Goal: Task Accomplishment & Management: Complete application form

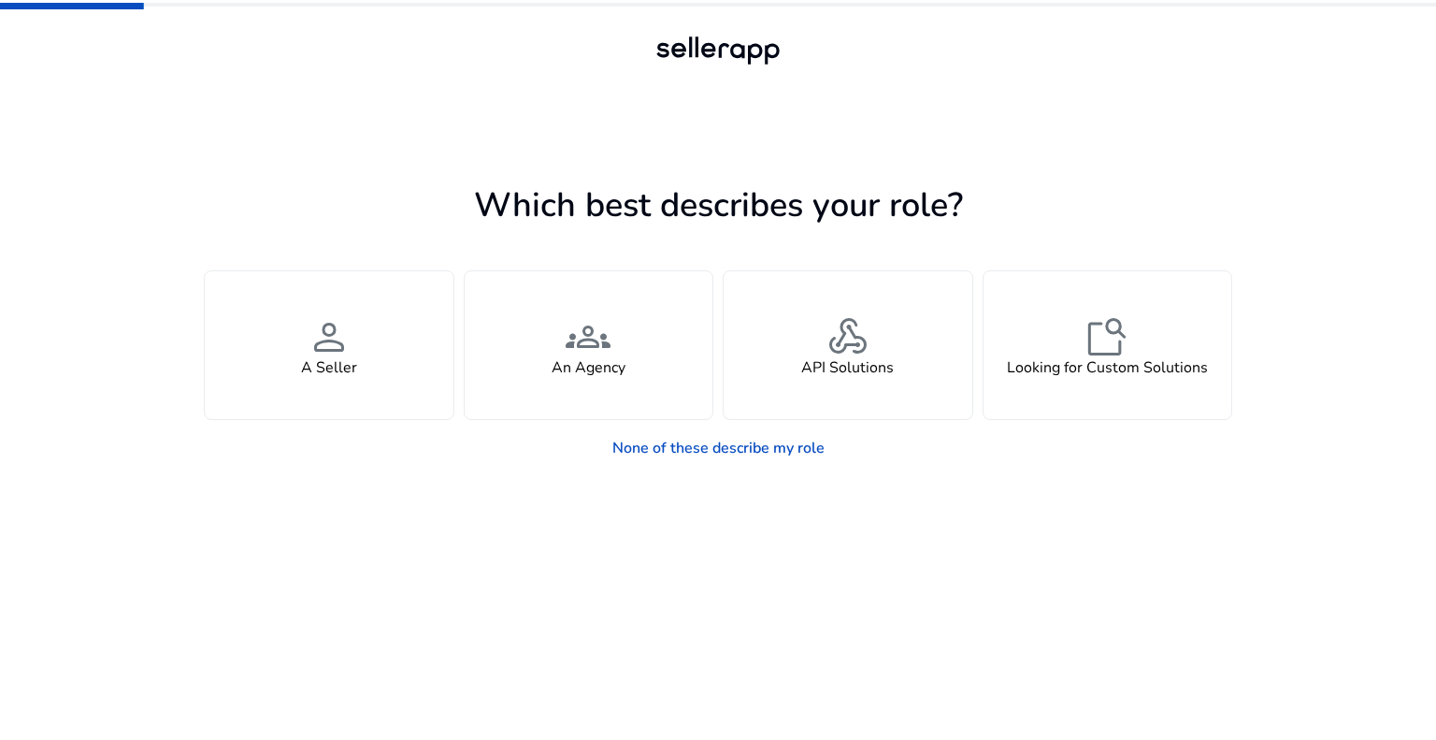
click at [929, 152] on div "Which best describes your role? You manage your own brand or store and are look…" at bounding box center [718, 421] width 1029 height 637
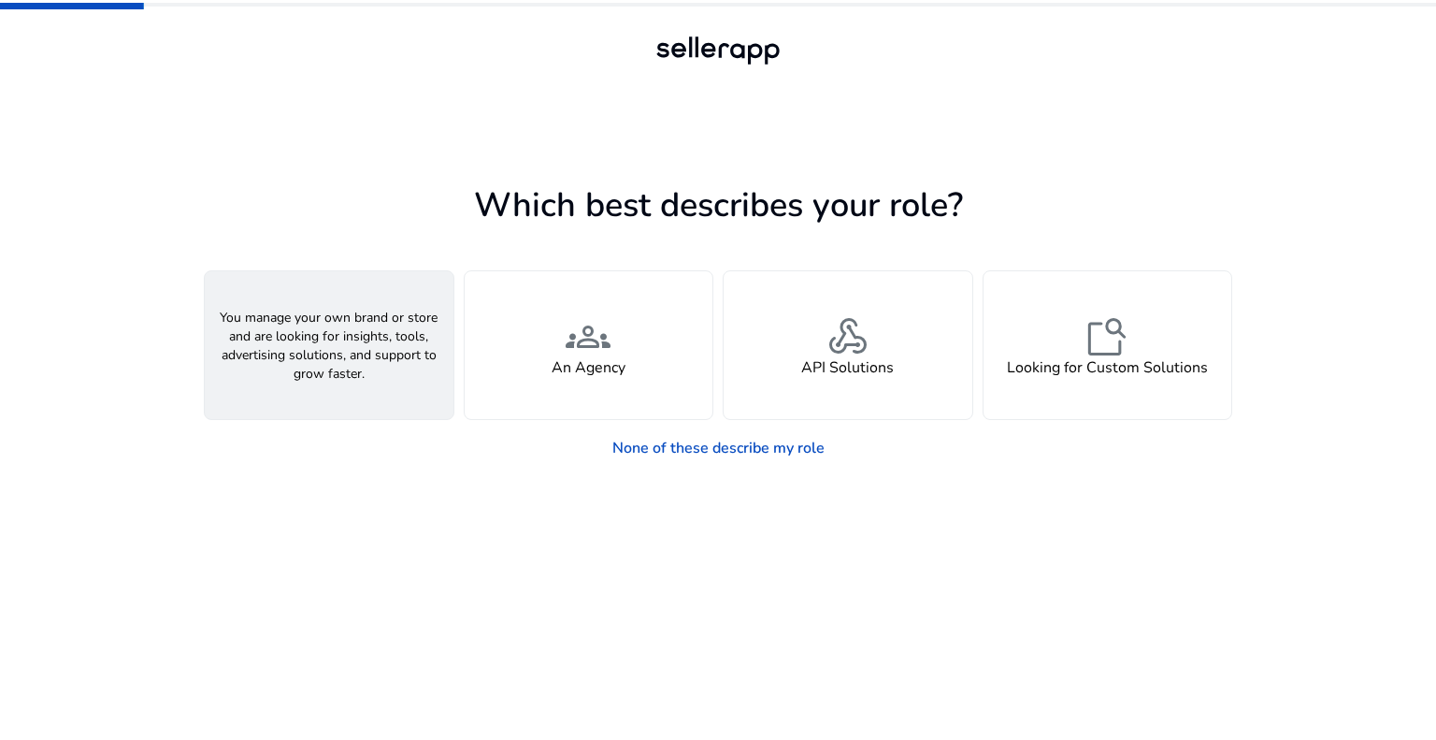
click at [372, 363] on div "person A Seller" at bounding box center [329, 345] width 249 height 148
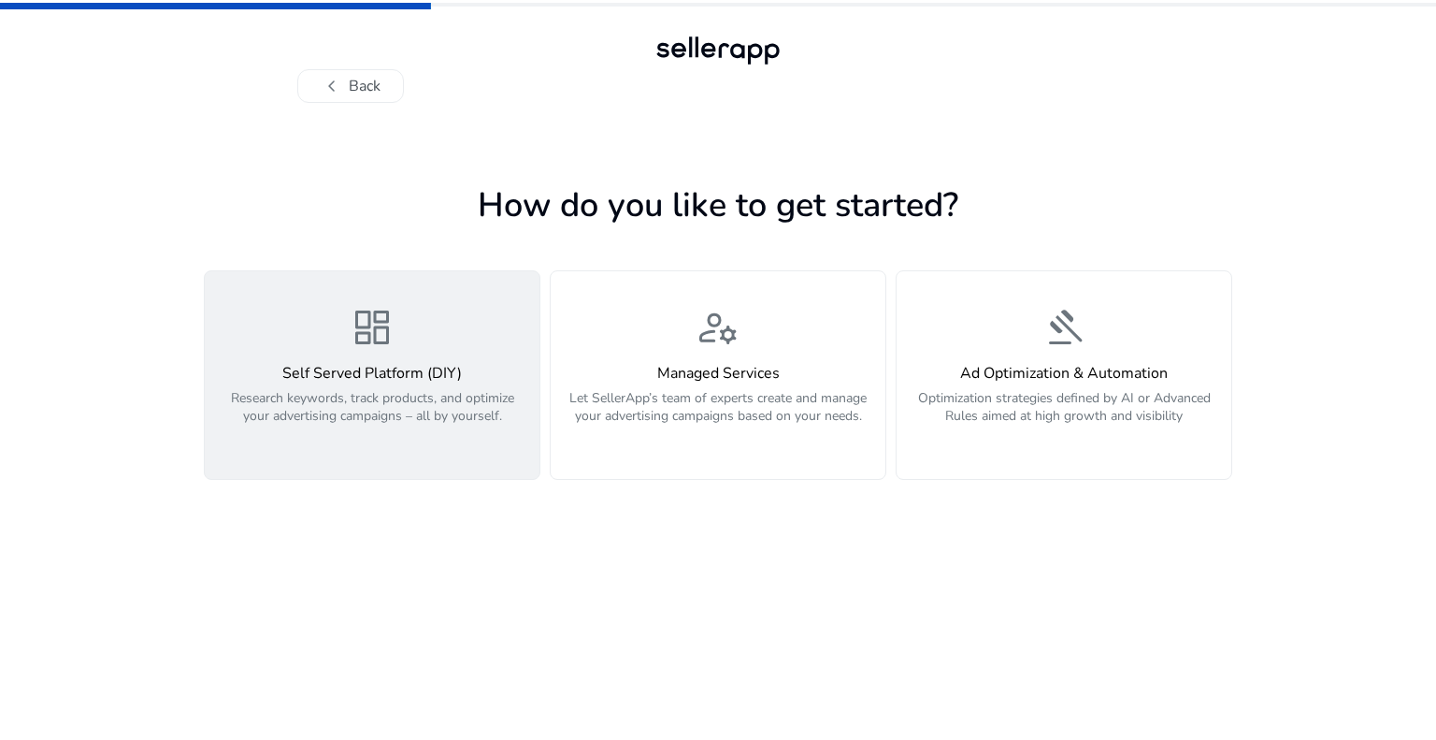
click at [423, 399] on p "Research keywords, track products, and optimize your advertising campaigns – al…" at bounding box center [372, 417] width 312 height 56
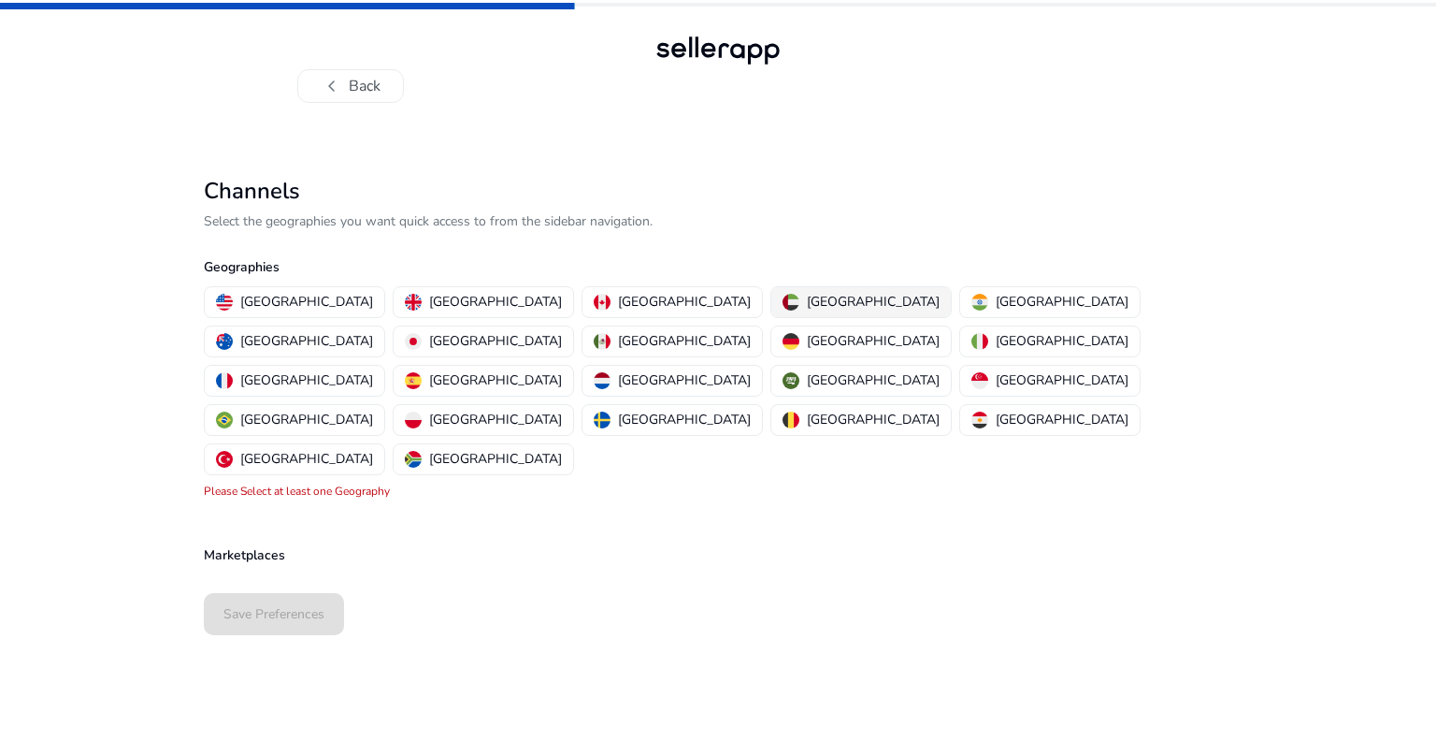
click at [771, 288] on button "United Arab Emirates" at bounding box center [861, 302] width 180 height 30
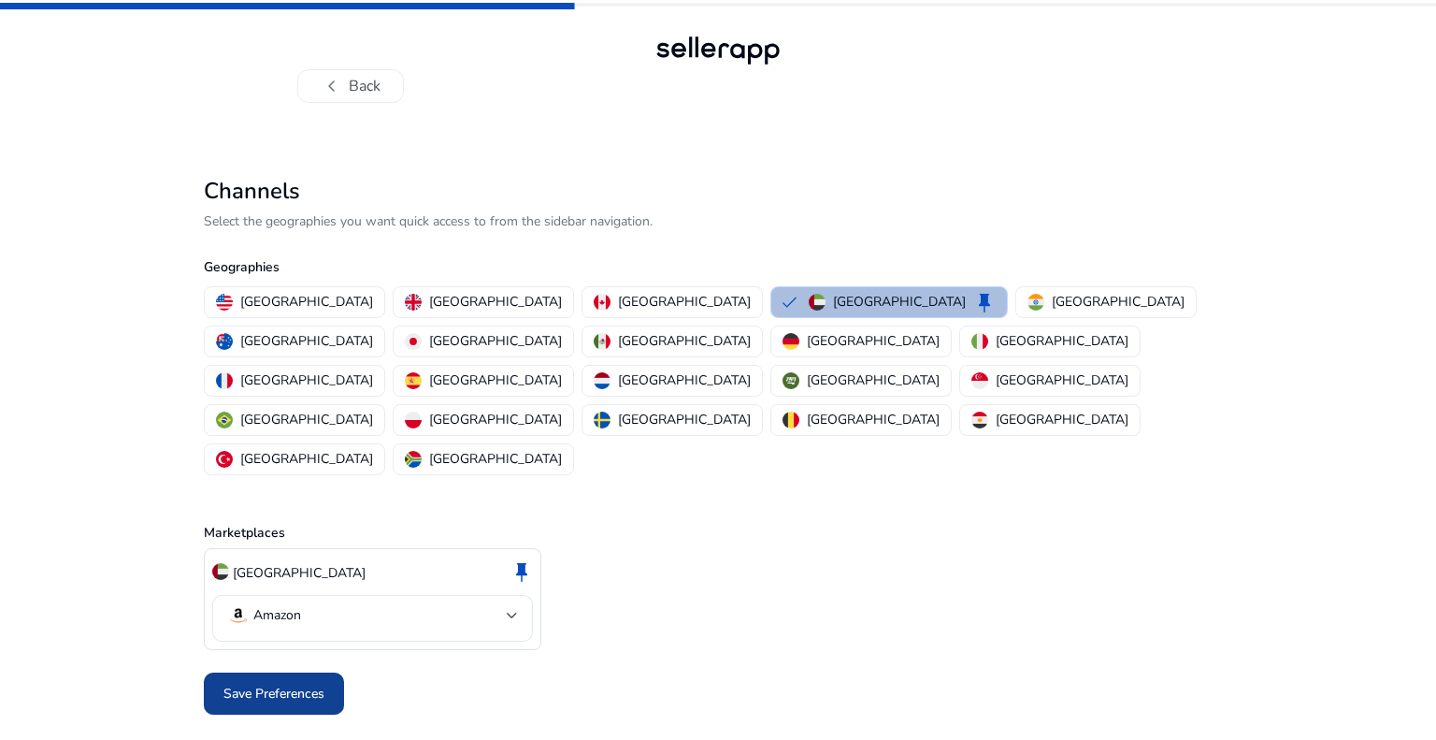
click at [264, 683] on span "Save Preferences" at bounding box center [273, 693] width 101 height 20
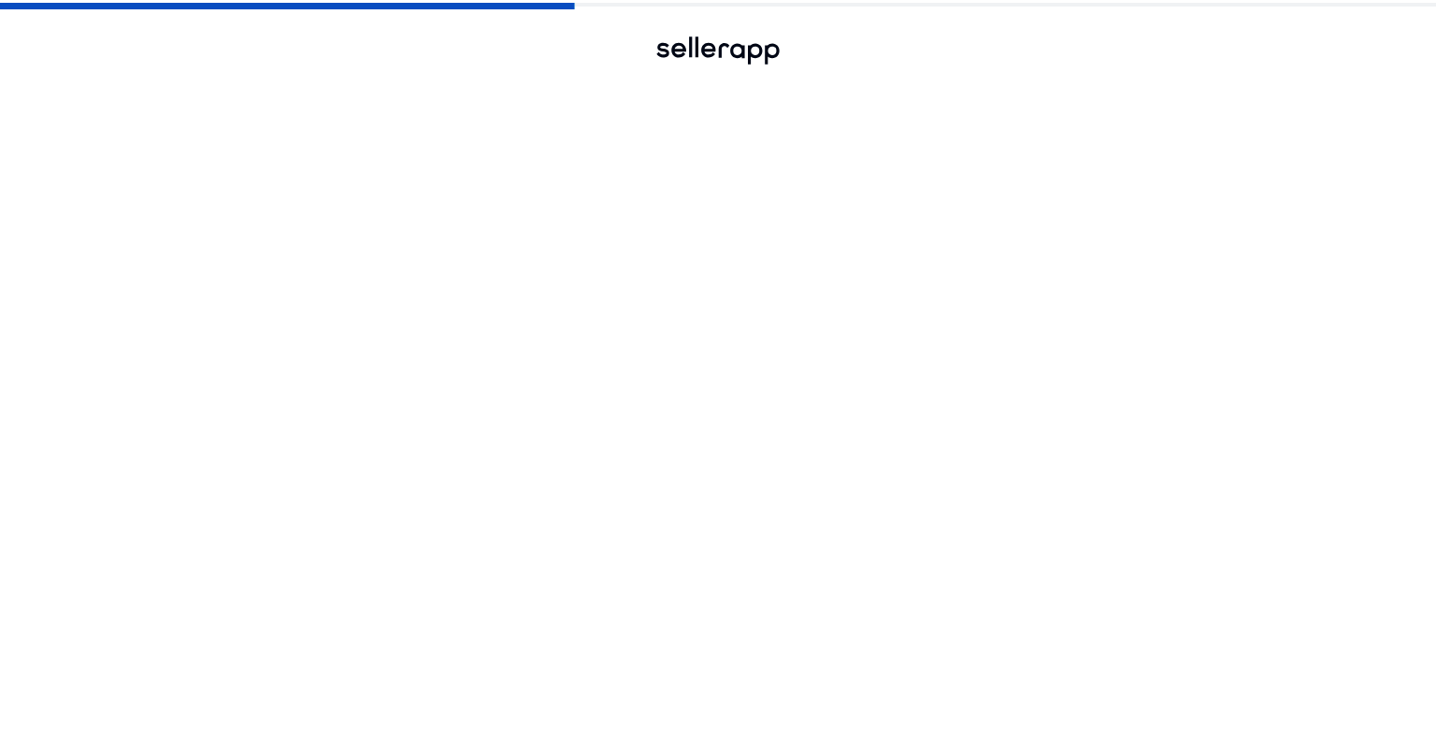
click at [473, 604] on mat-select-trigger "Amazon" at bounding box center [367, 615] width 280 height 22
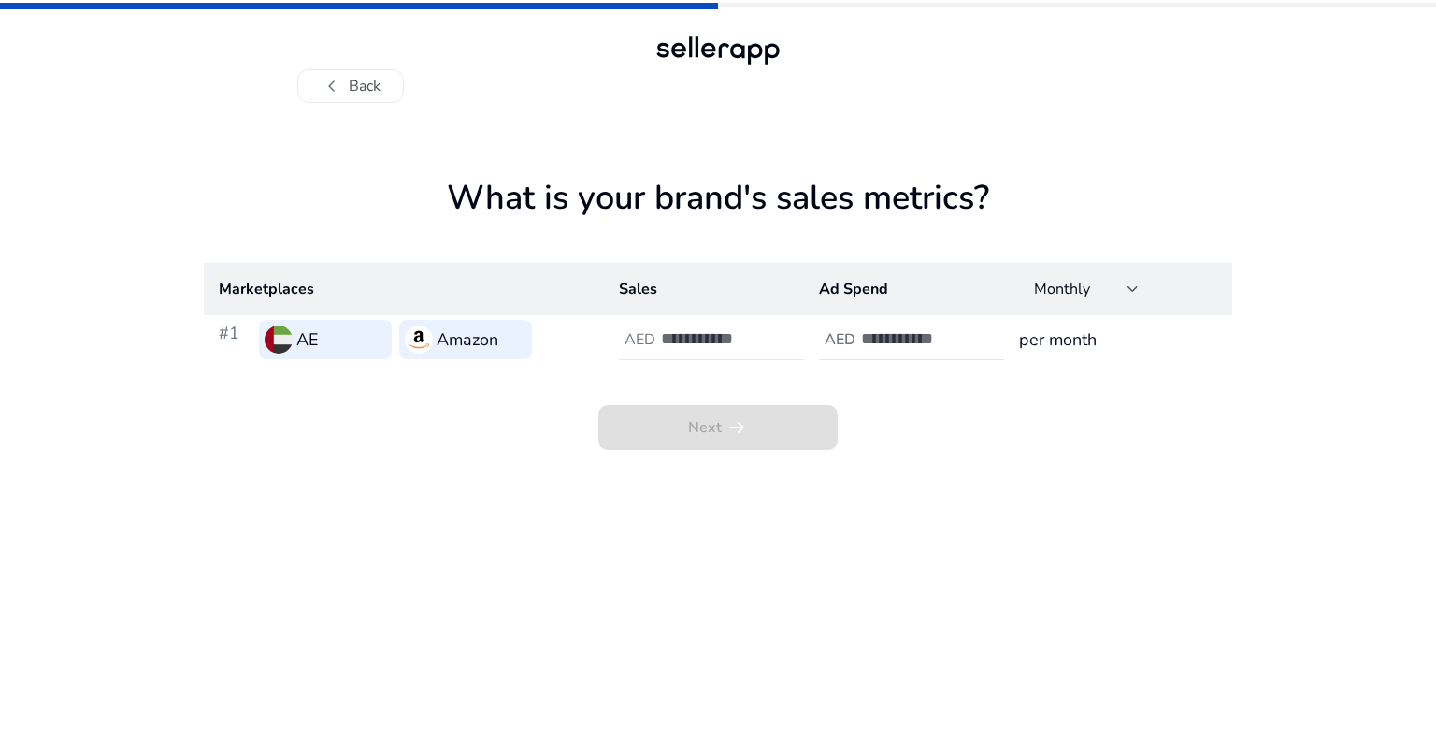
click at [672, 327] on div at bounding box center [745, 339] width 168 height 41
